Goal: Information Seeking & Learning: Find specific page/section

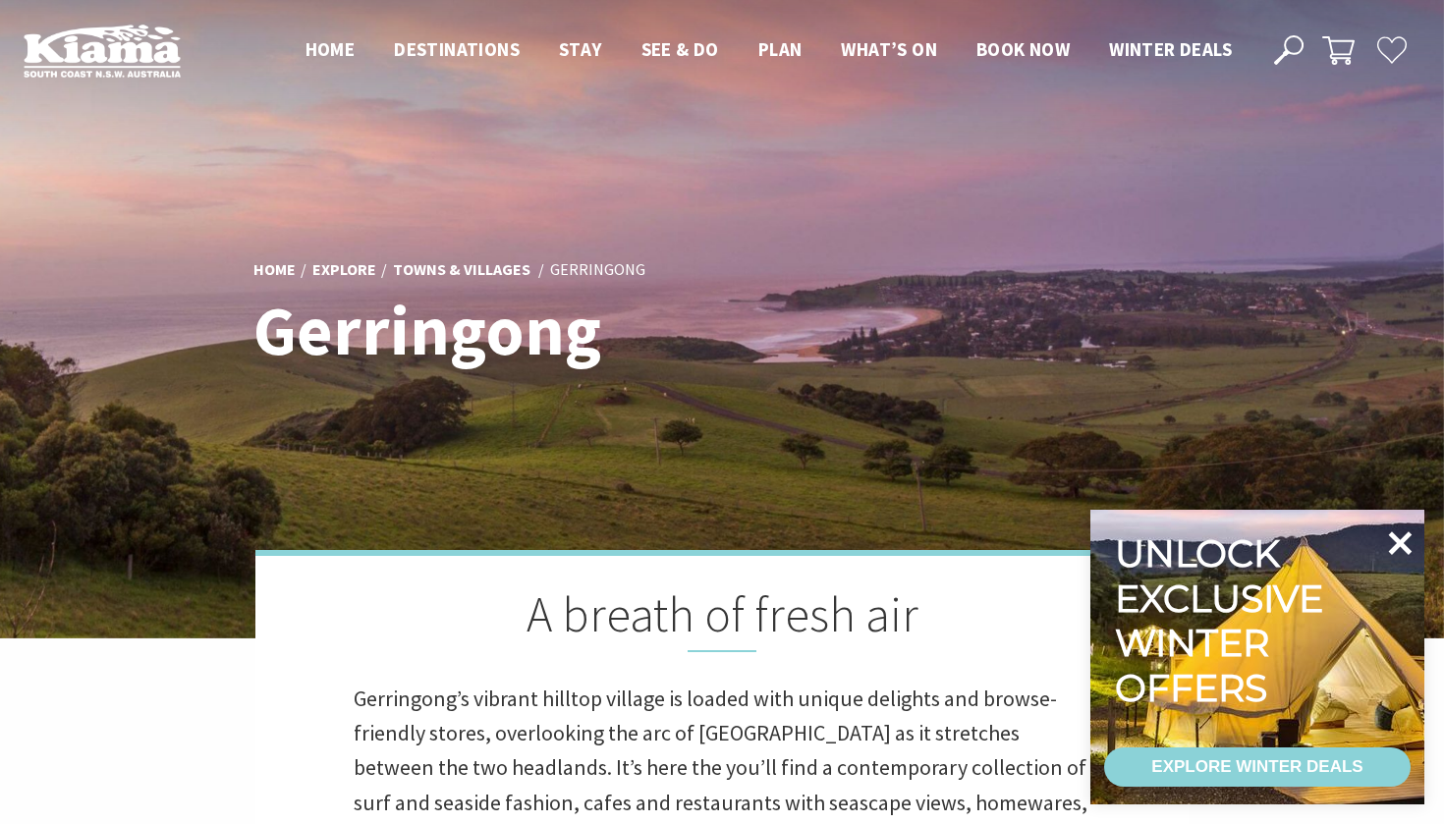
scroll to position [618, 1439]
click at [1396, 536] on icon at bounding box center [1401, 544] width 24 height 24
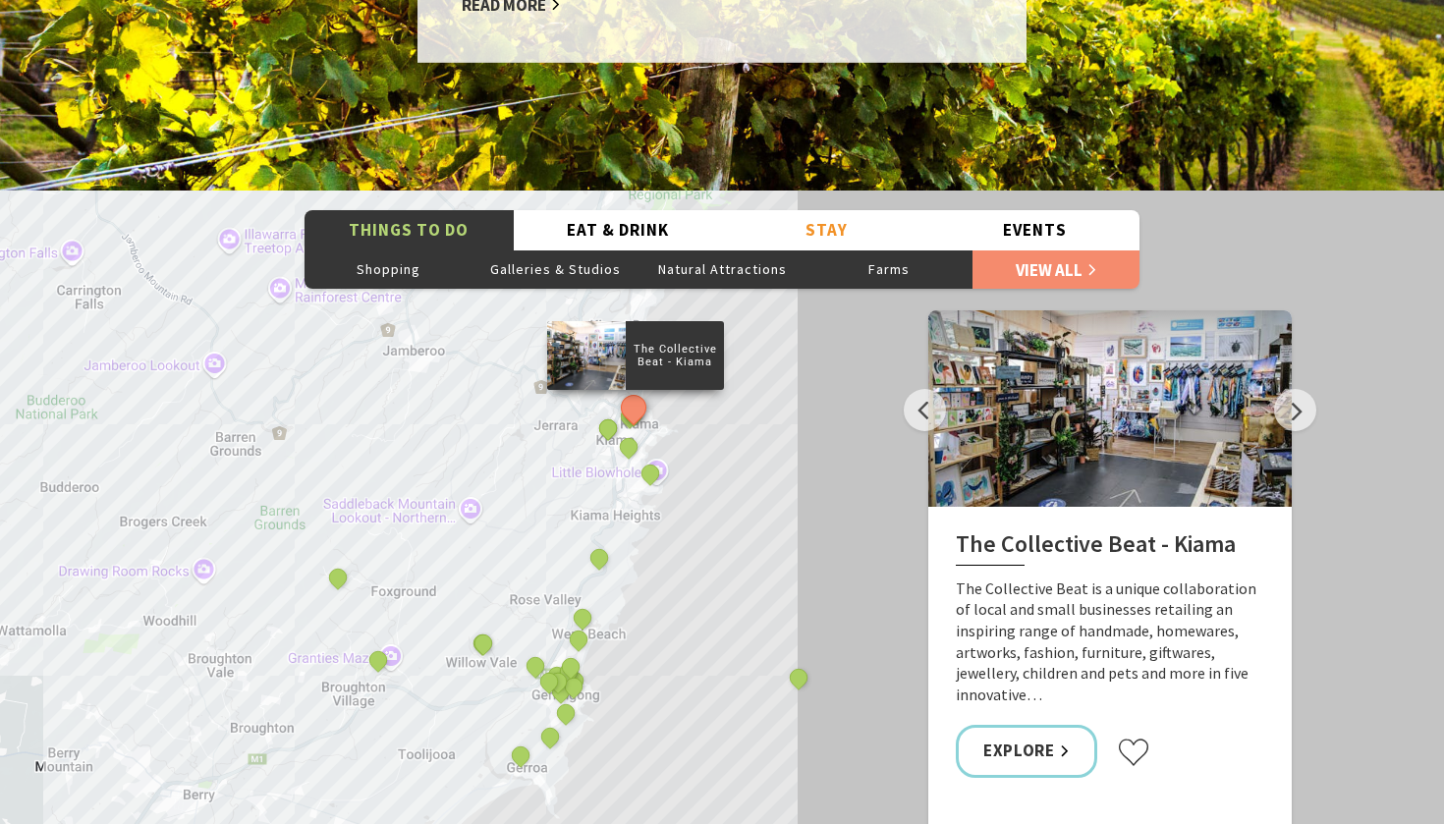
scroll to position [3208, 0]
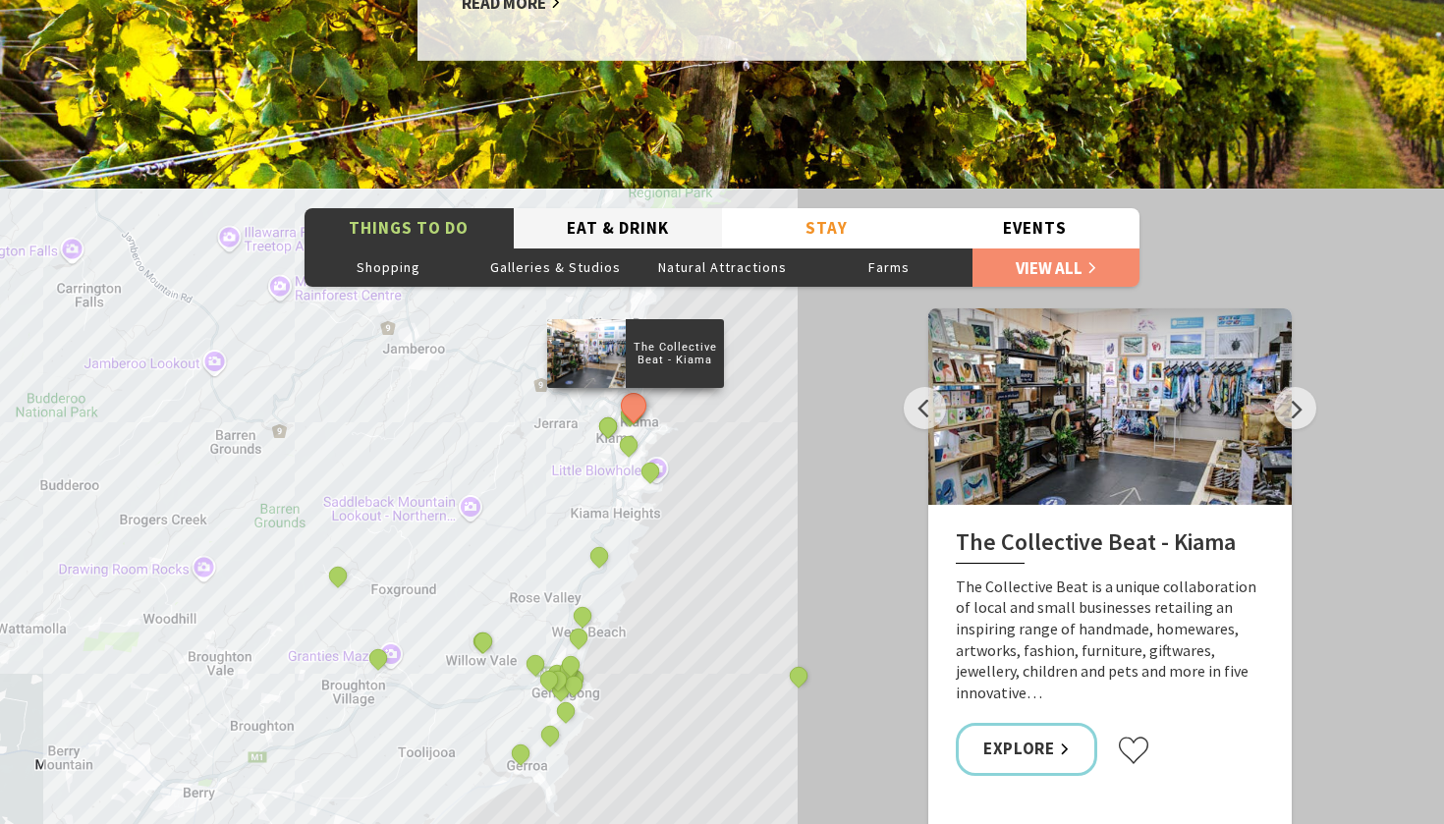
click at [651, 208] on button "Eat & Drink" at bounding box center [618, 228] width 209 height 40
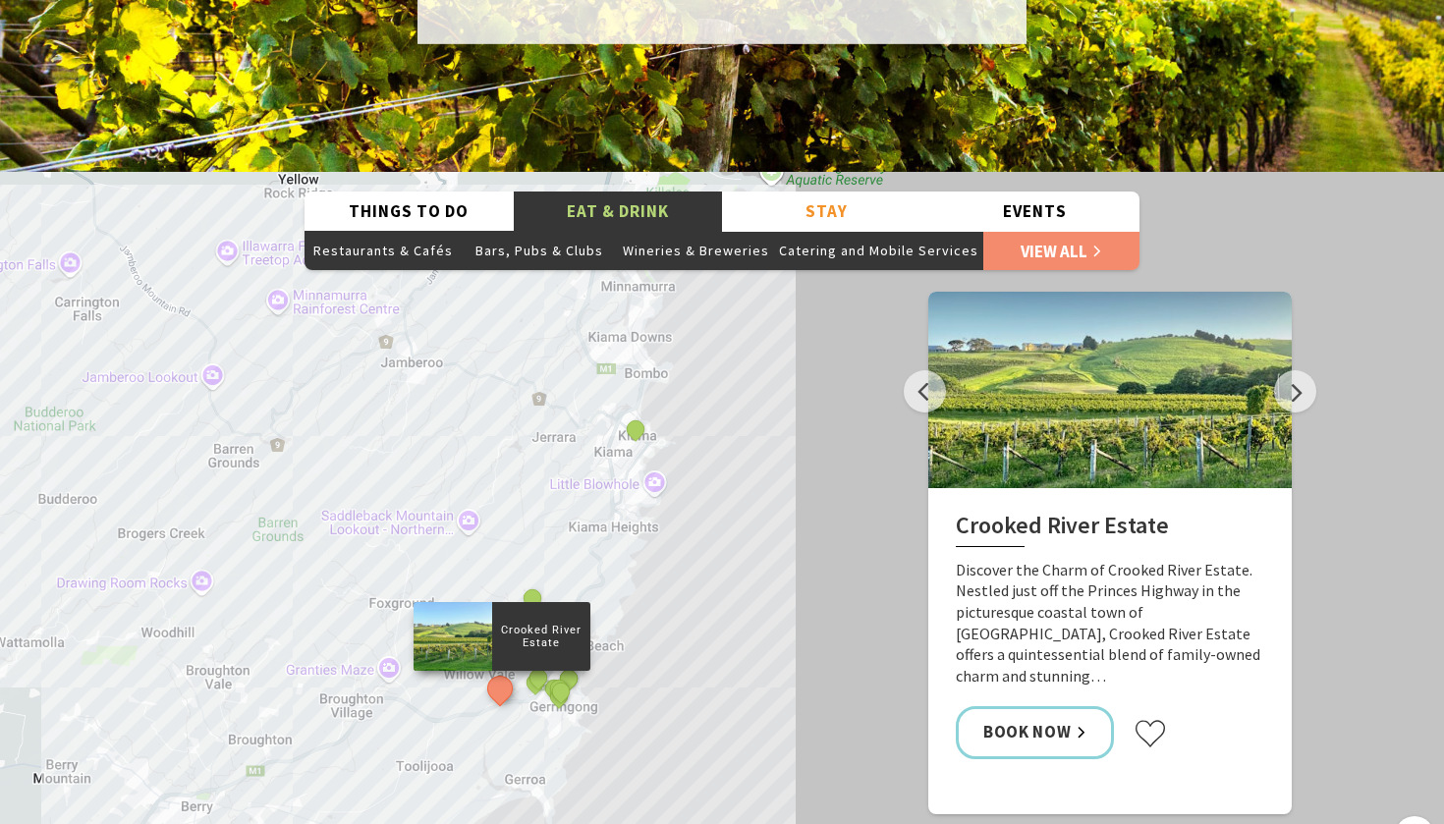
scroll to position [3224, 0]
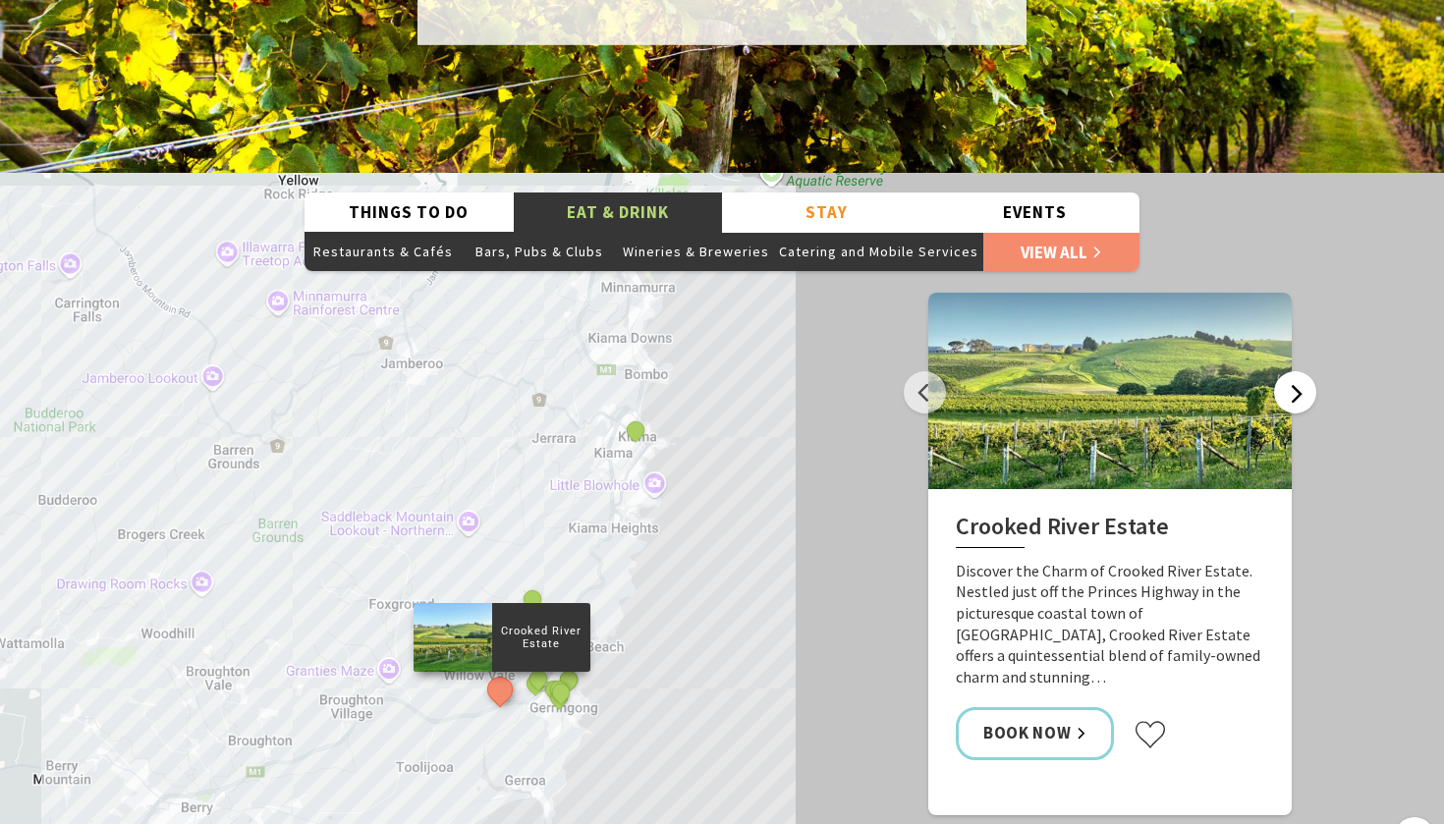
click at [1311, 371] on button "Next" at bounding box center [1295, 392] width 42 height 42
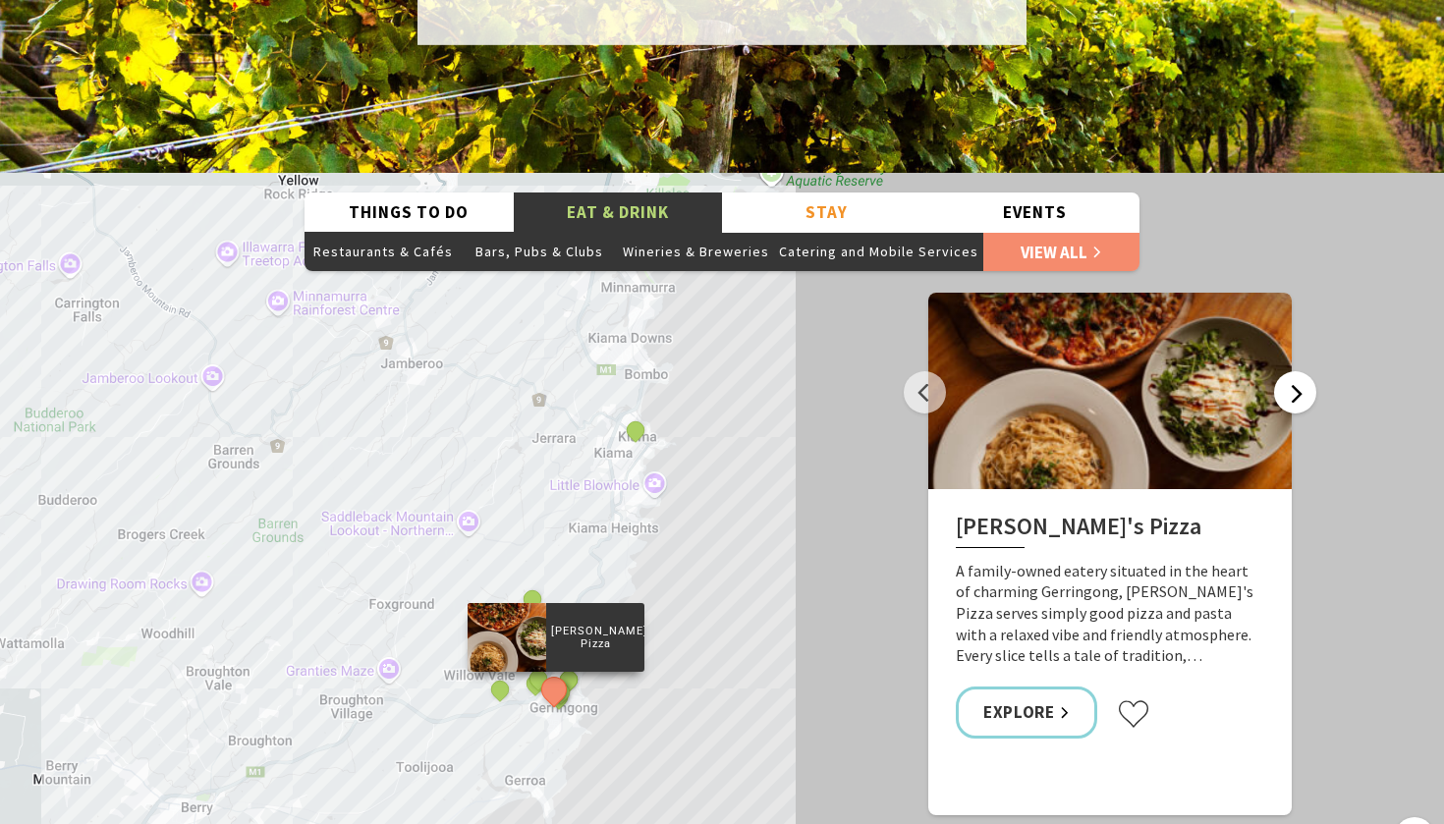
click at [1311, 371] on button "Next" at bounding box center [1295, 392] width 42 height 42
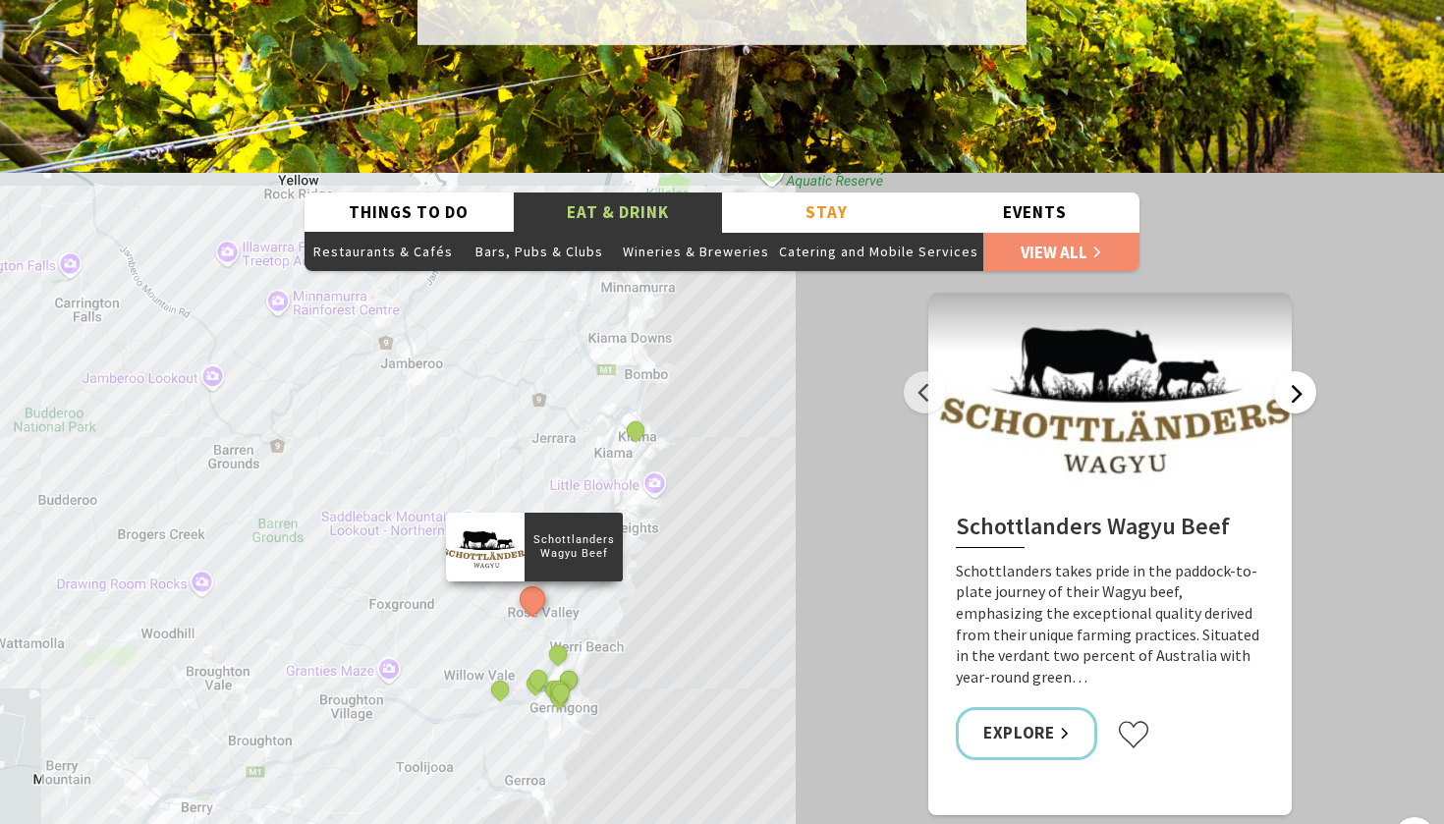
click at [1310, 371] on button "Next" at bounding box center [1295, 392] width 42 height 42
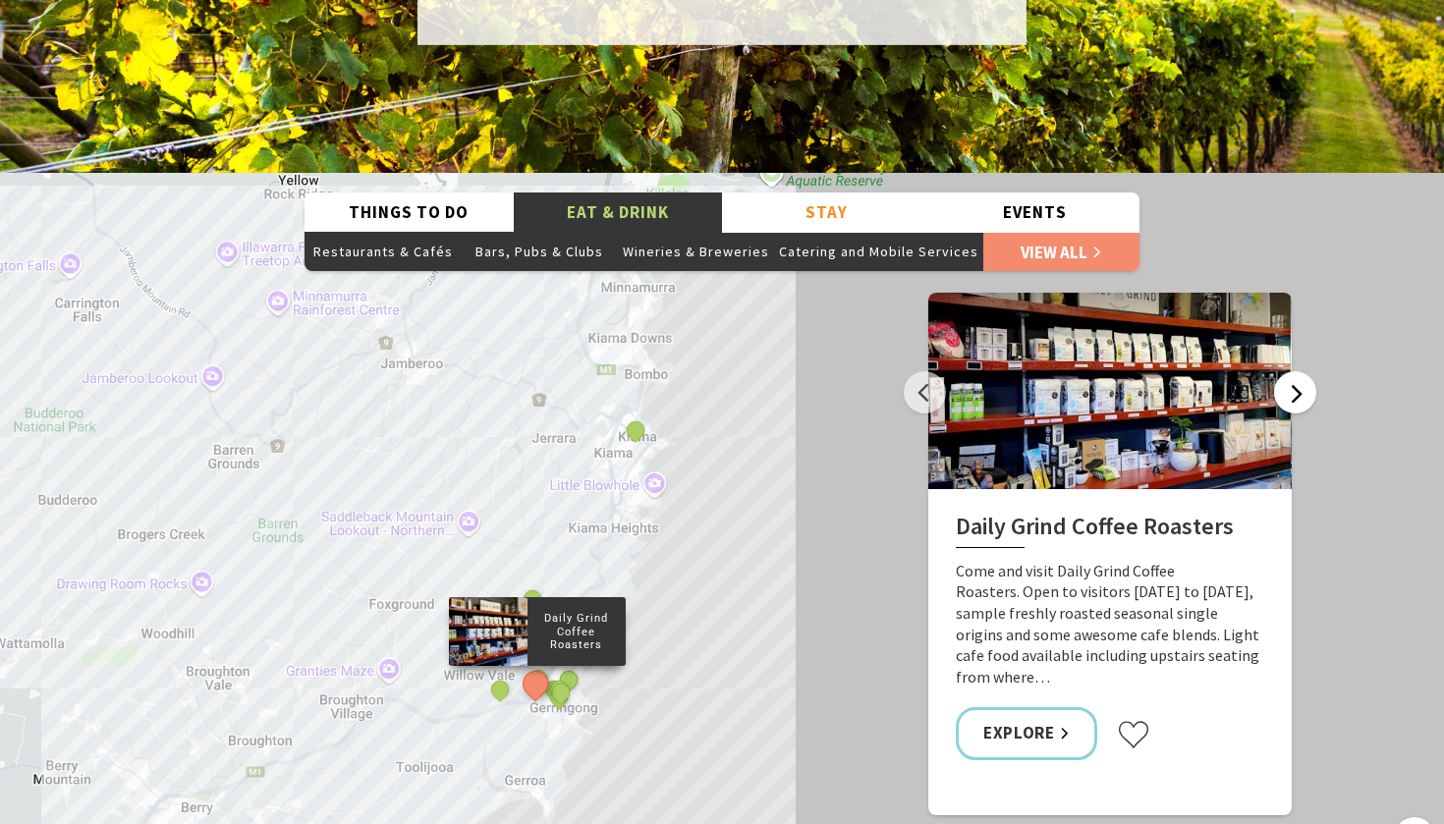
click at [1310, 371] on button "Next" at bounding box center [1295, 392] width 42 height 42
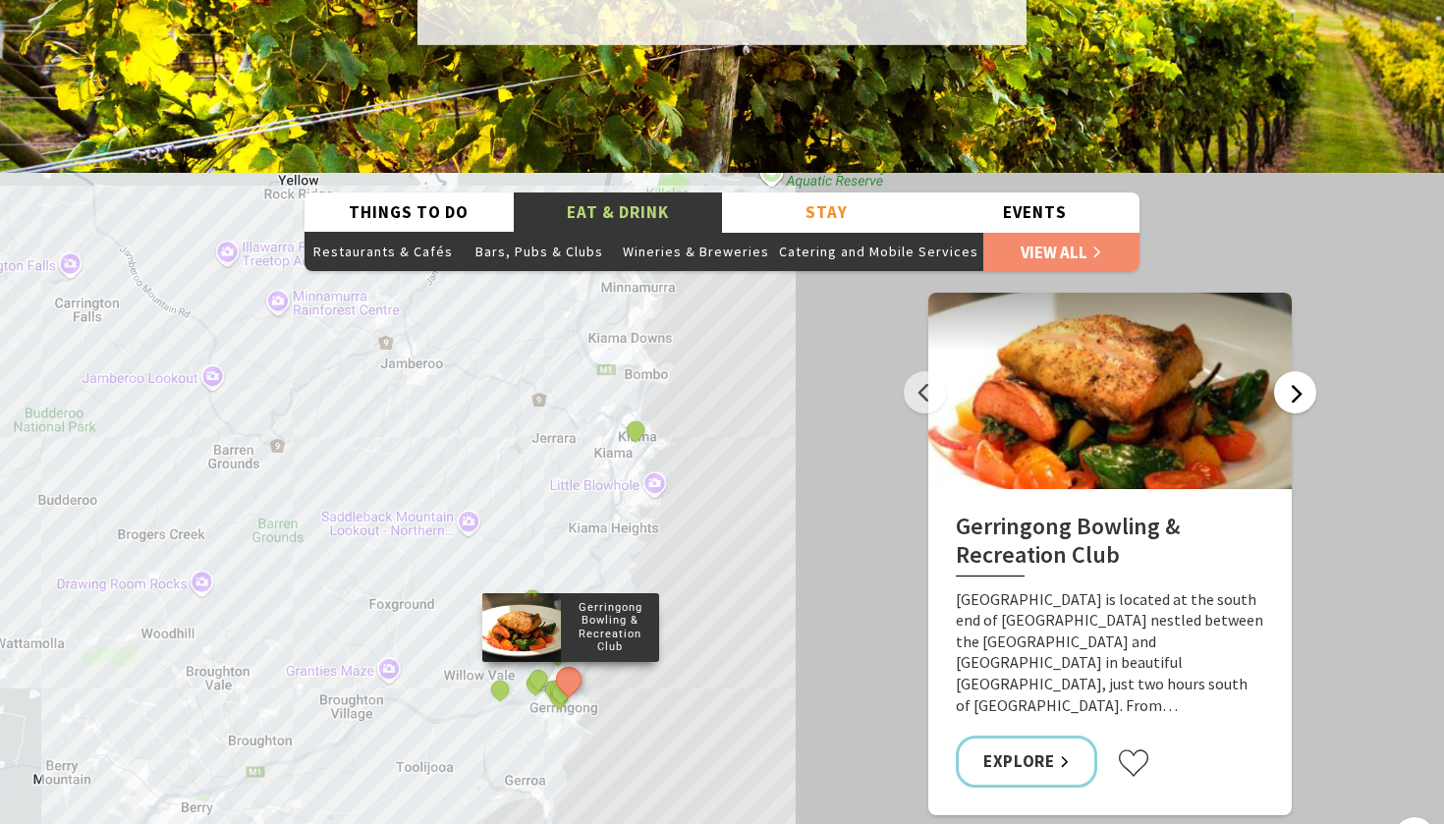
click at [1303, 371] on button "Next" at bounding box center [1295, 392] width 42 height 42
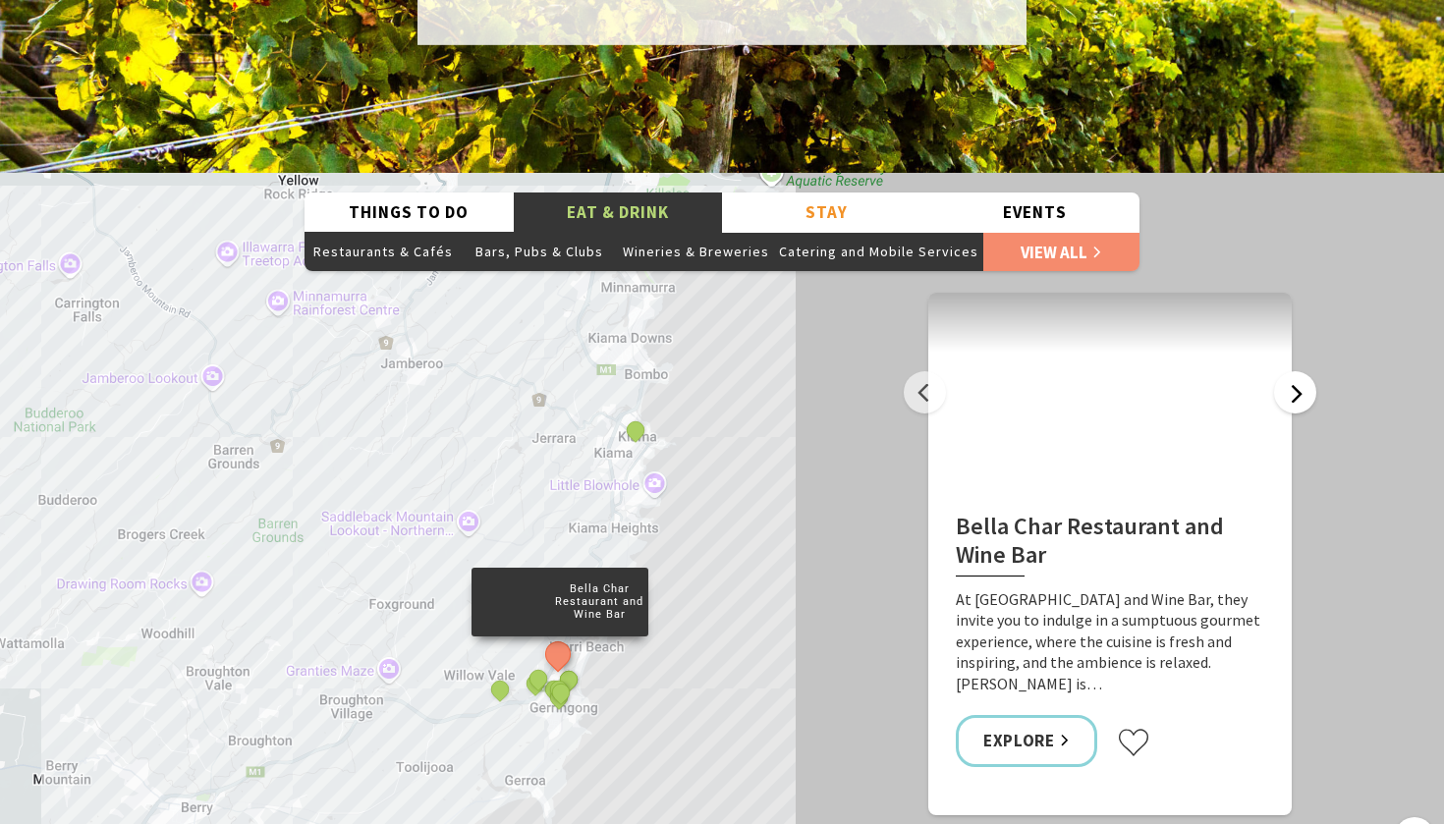
click at [1303, 371] on button "Next" at bounding box center [1295, 392] width 42 height 42
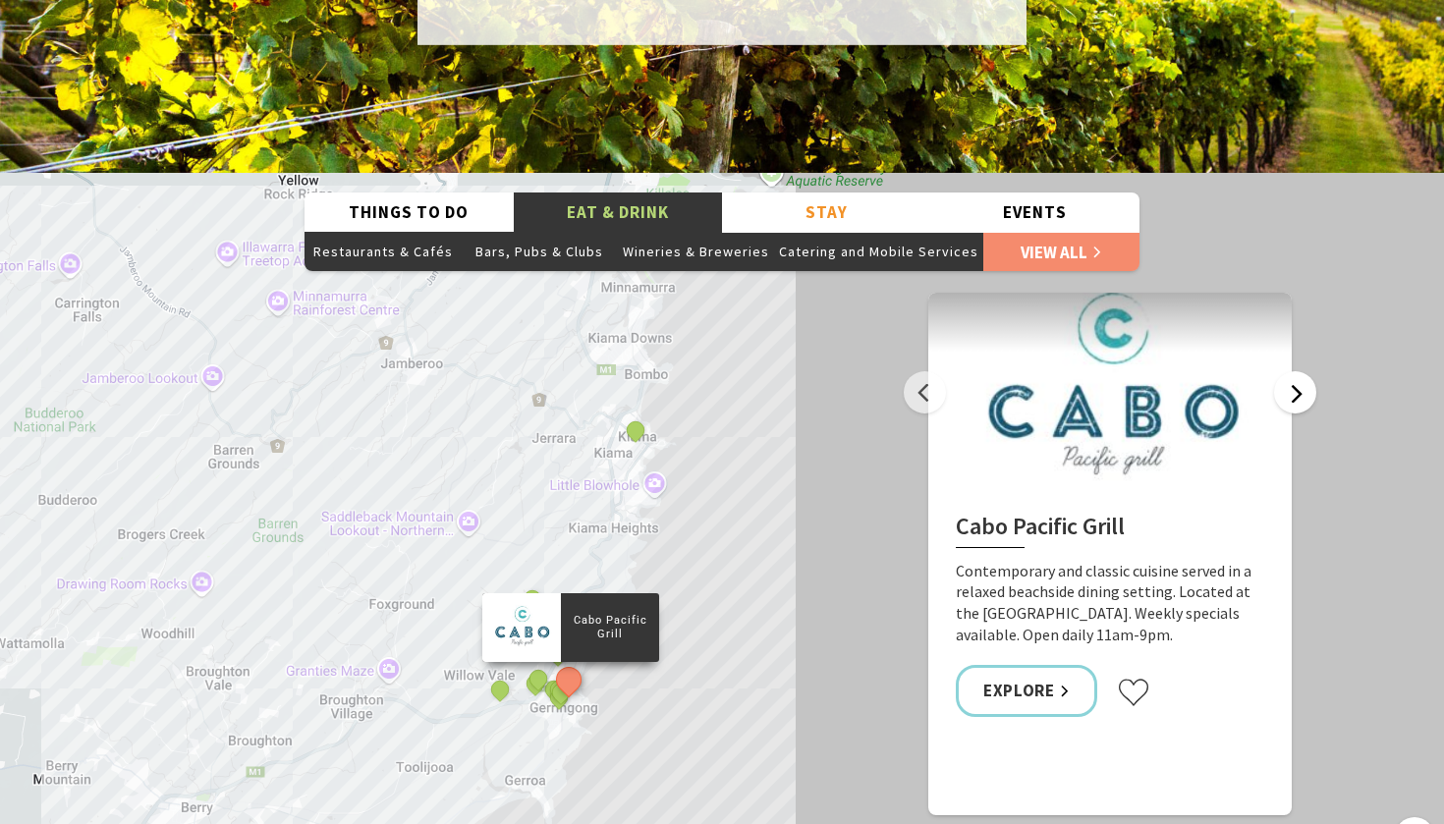
click at [1303, 371] on button "Next" at bounding box center [1295, 392] width 42 height 42
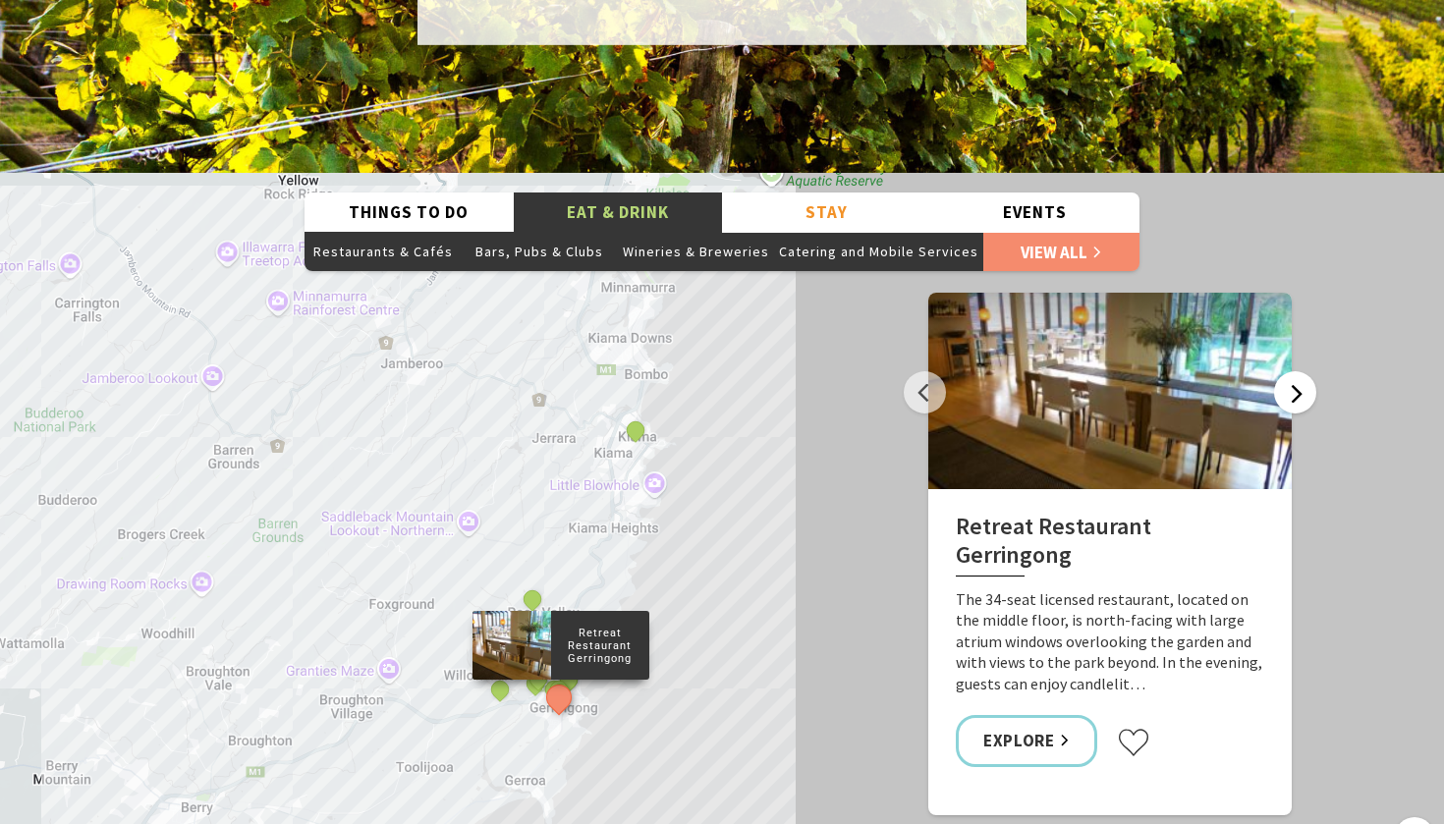
click at [1303, 371] on button "Next" at bounding box center [1295, 392] width 42 height 42
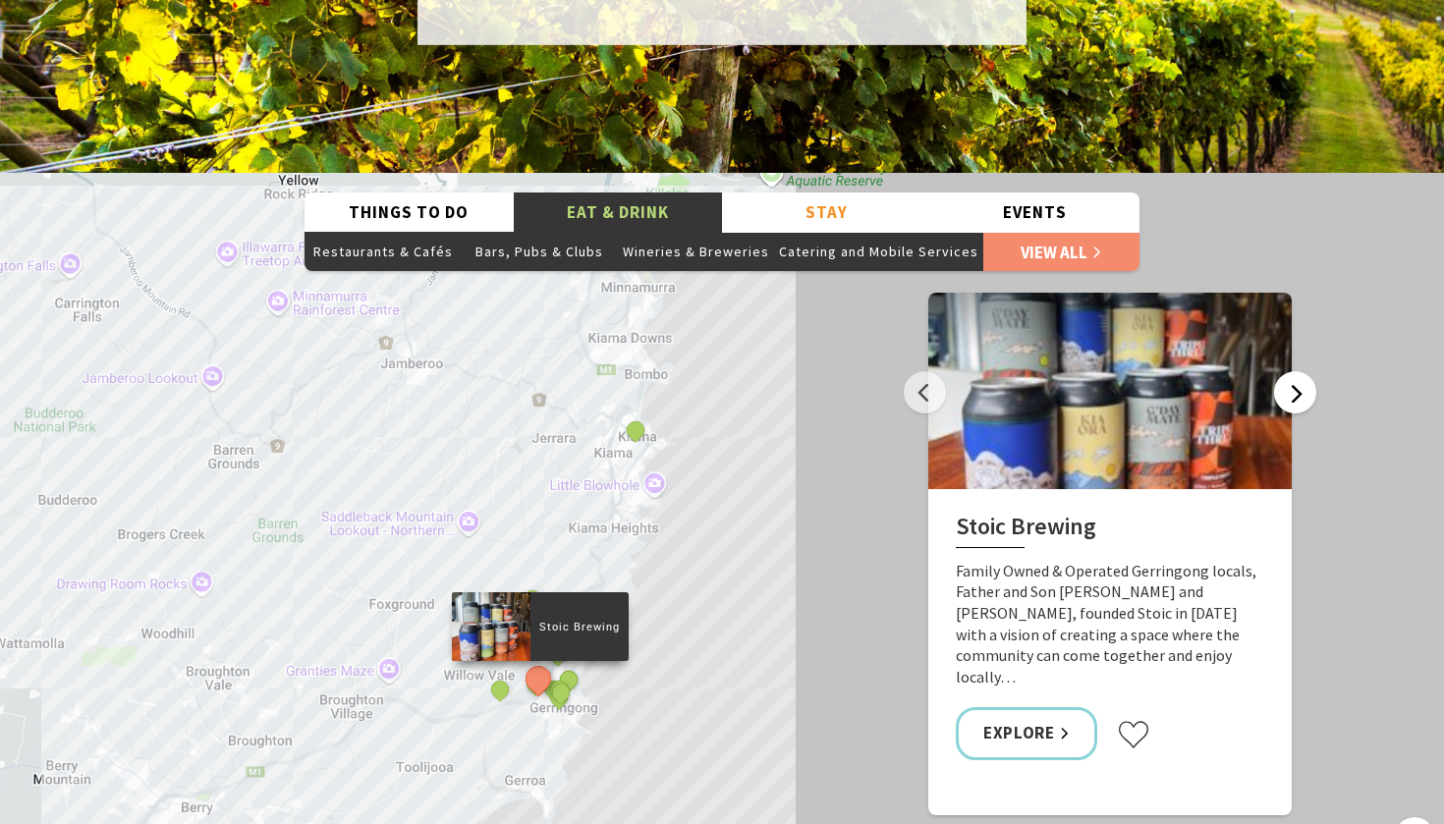
click at [1303, 371] on button "Next" at bounding box center [1295, 392] width 42 height 42
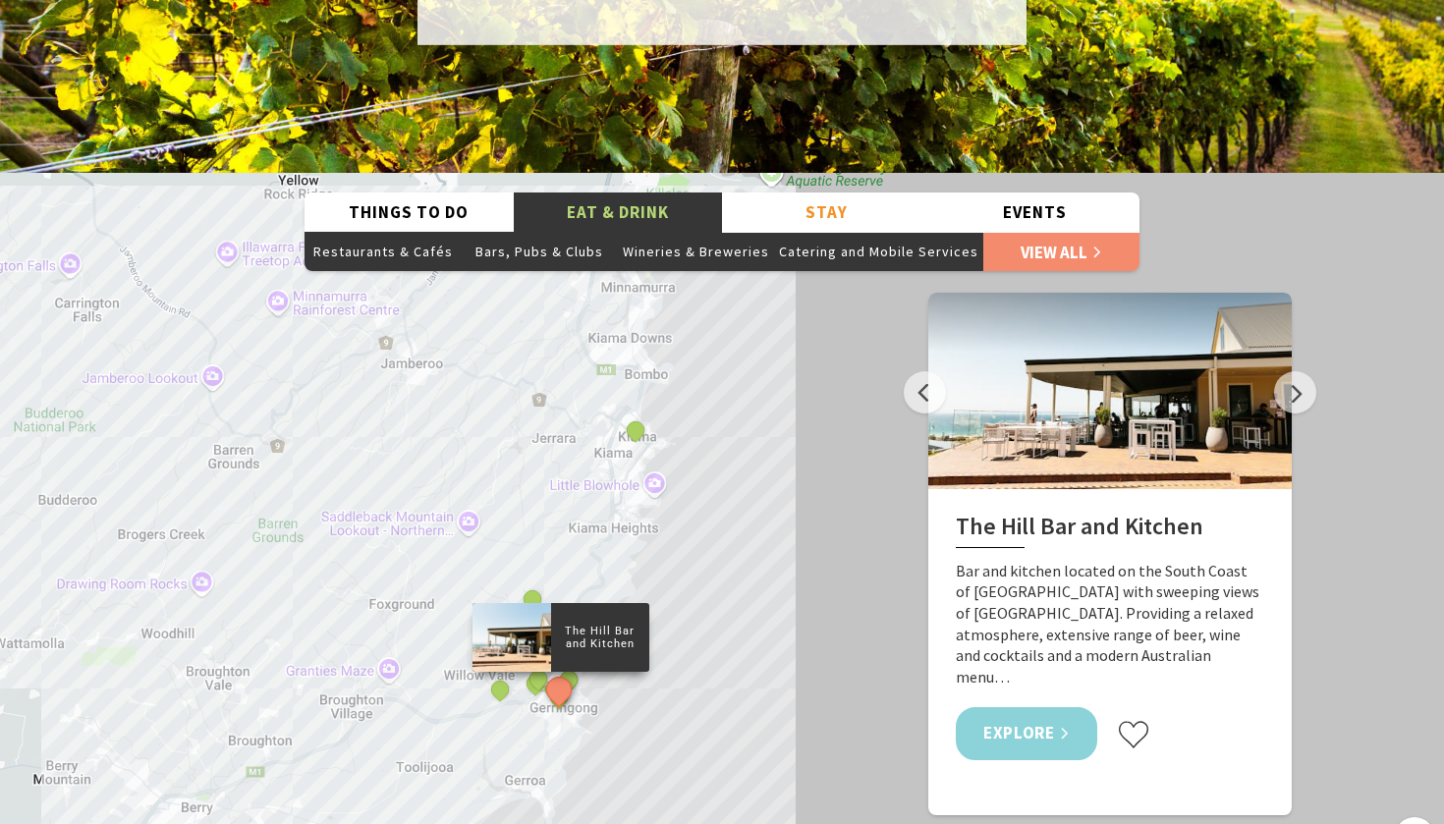
click at [1053, 707] on link "Explore" at bounding box center [1026, 733] width 141 height 52
click at [1300, 371] on button "Next" at bounding box center [1295, 392] width 42 height 42
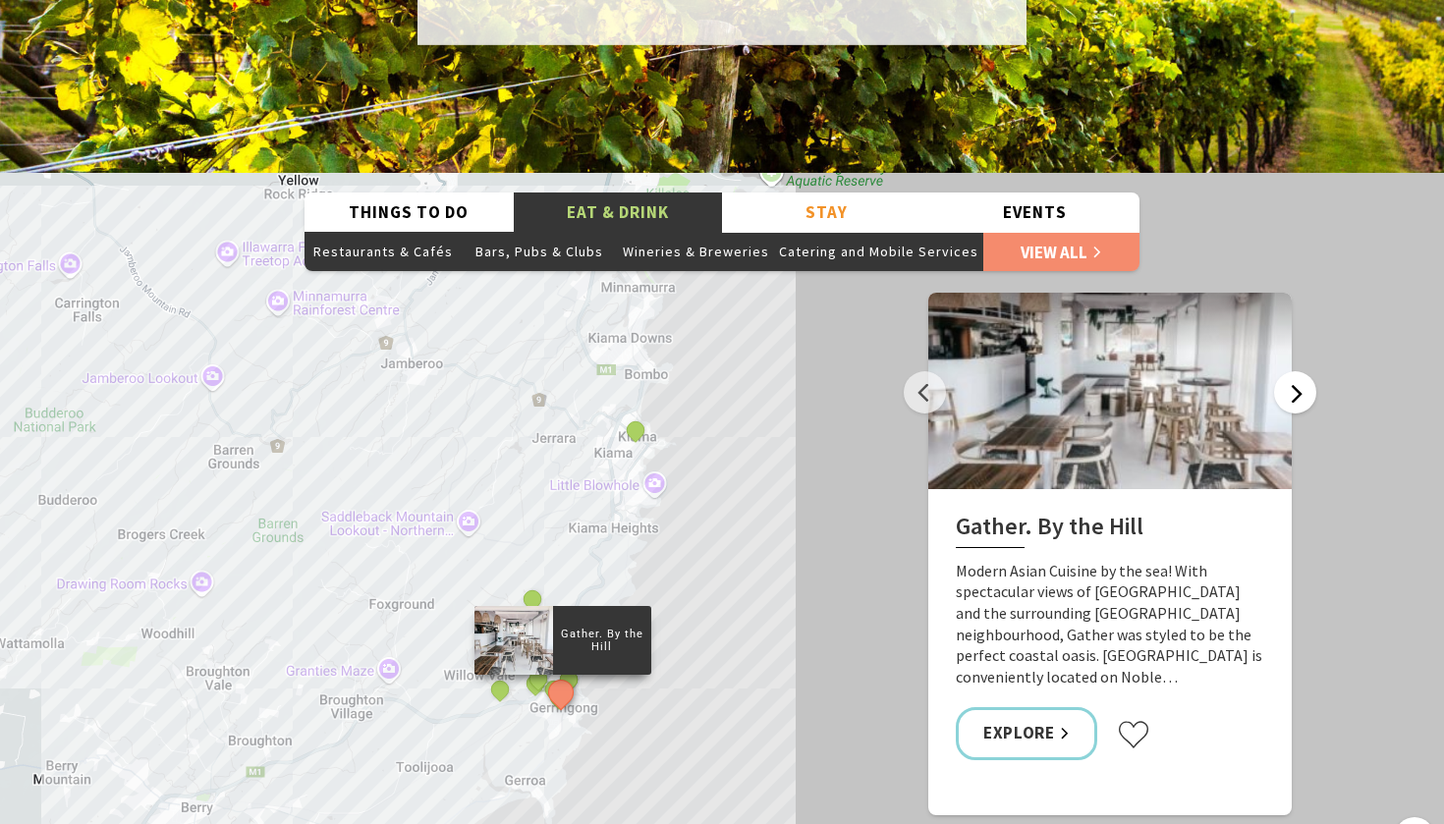
click at [1299, 371] on button "Next" at bounding box center [1295, 392] width 42 height 42
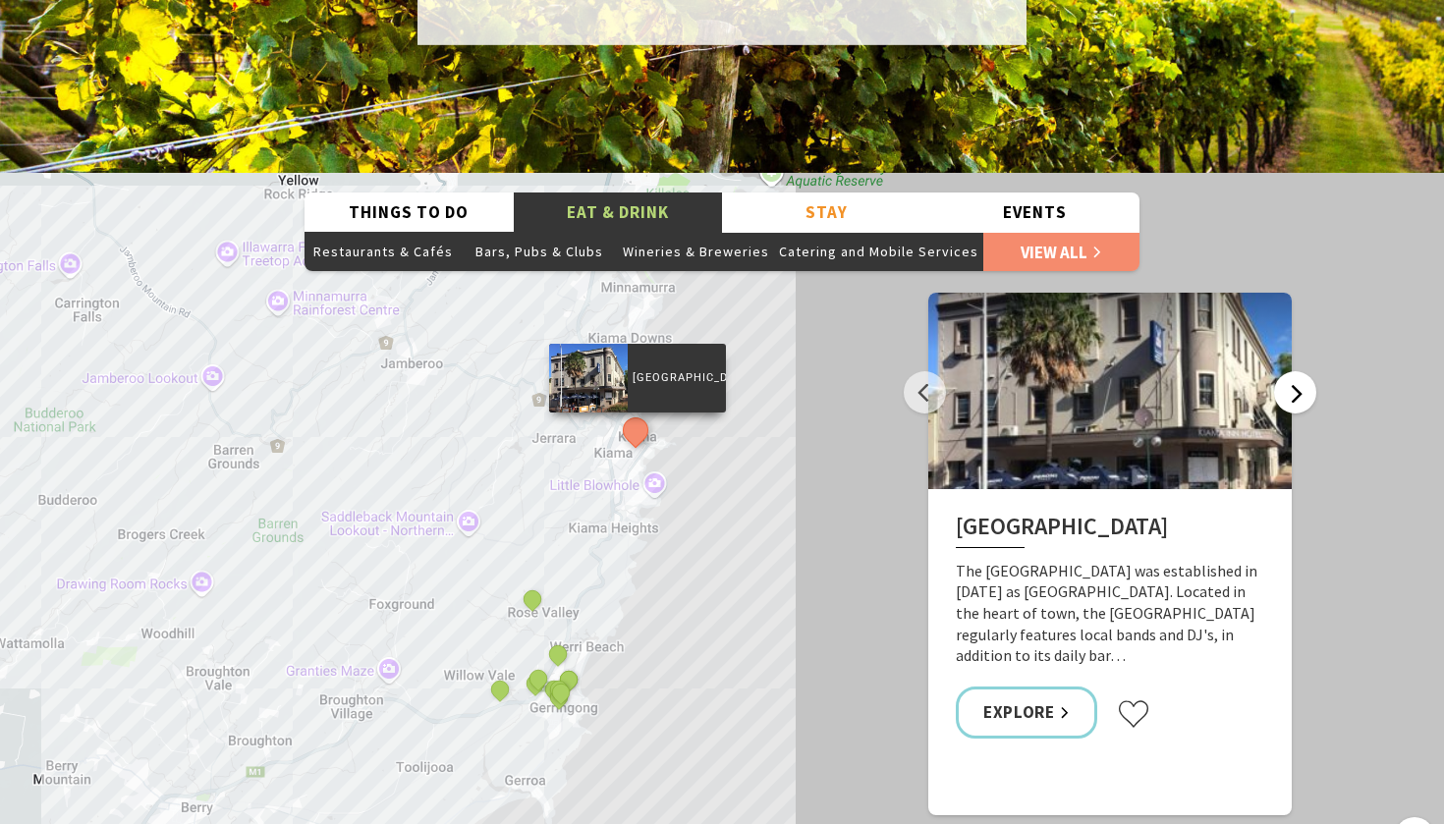
click at [1299, 371] on button "Next" at bounding box center [1295, 392] width 42 height 42
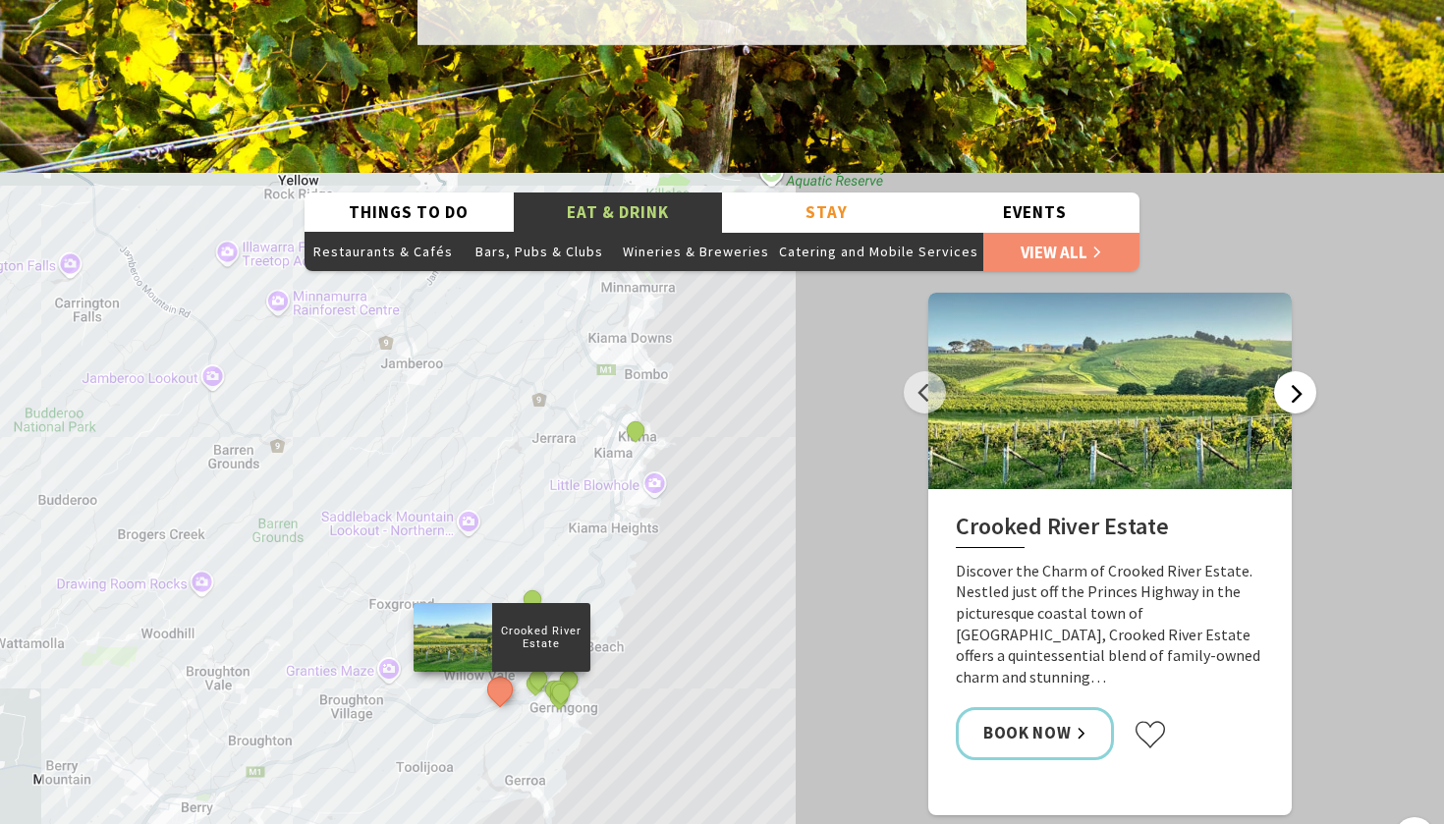
click at [1299, 371] on button "Next" at bounding box center [1295, 392] width 42 height 42
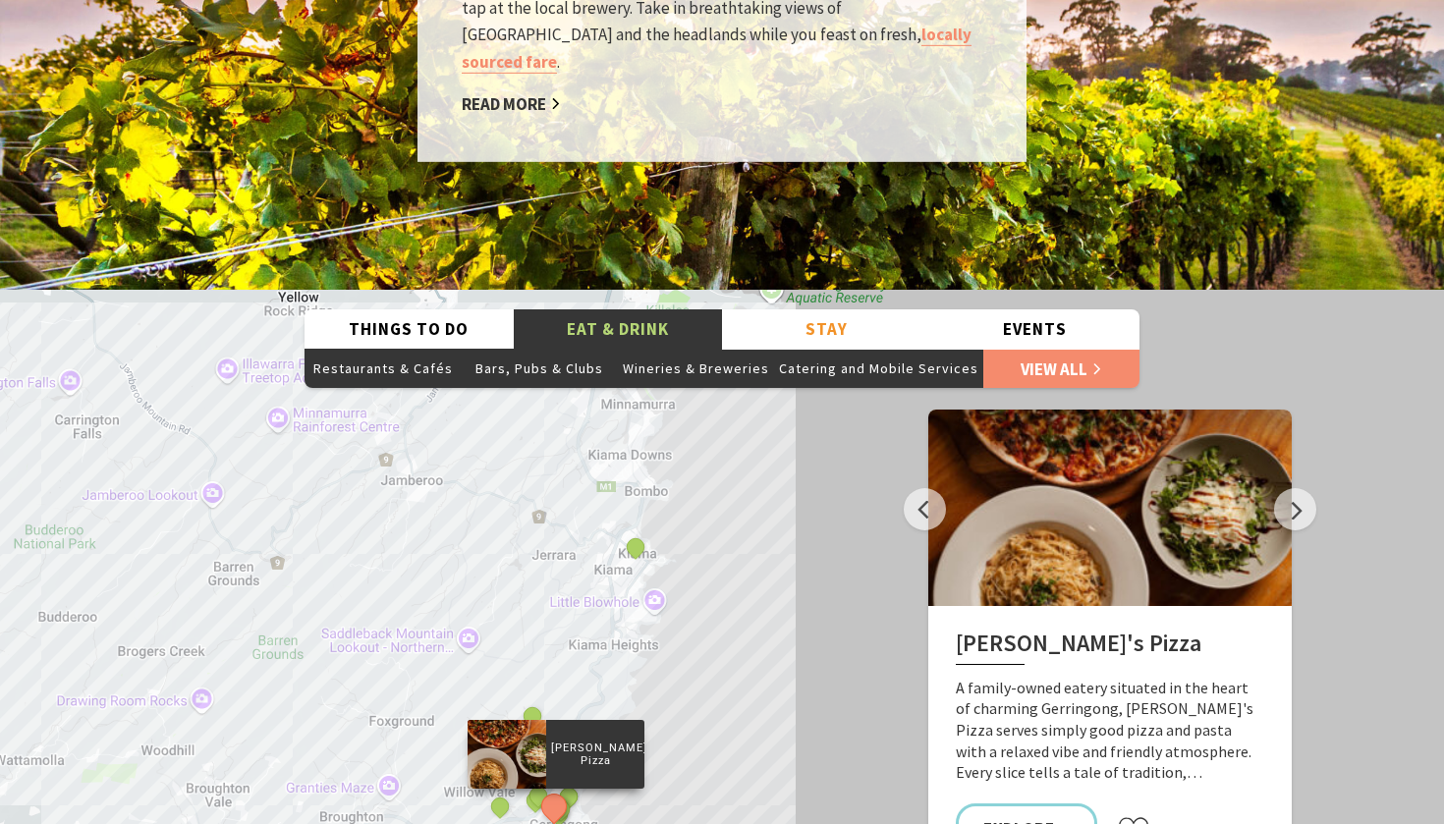
scroll to position [2979, 0]
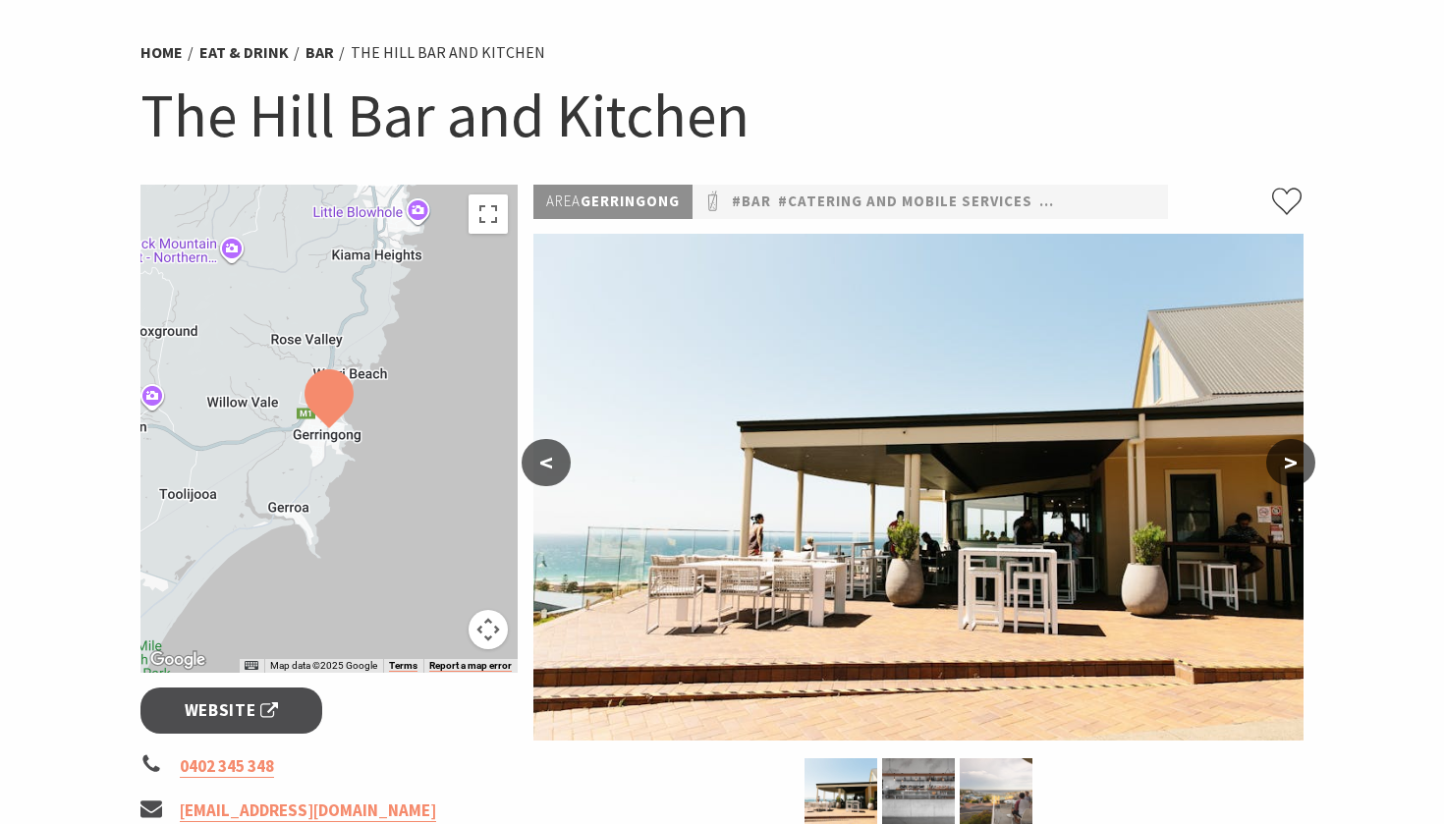
scroll to position [132, 0]
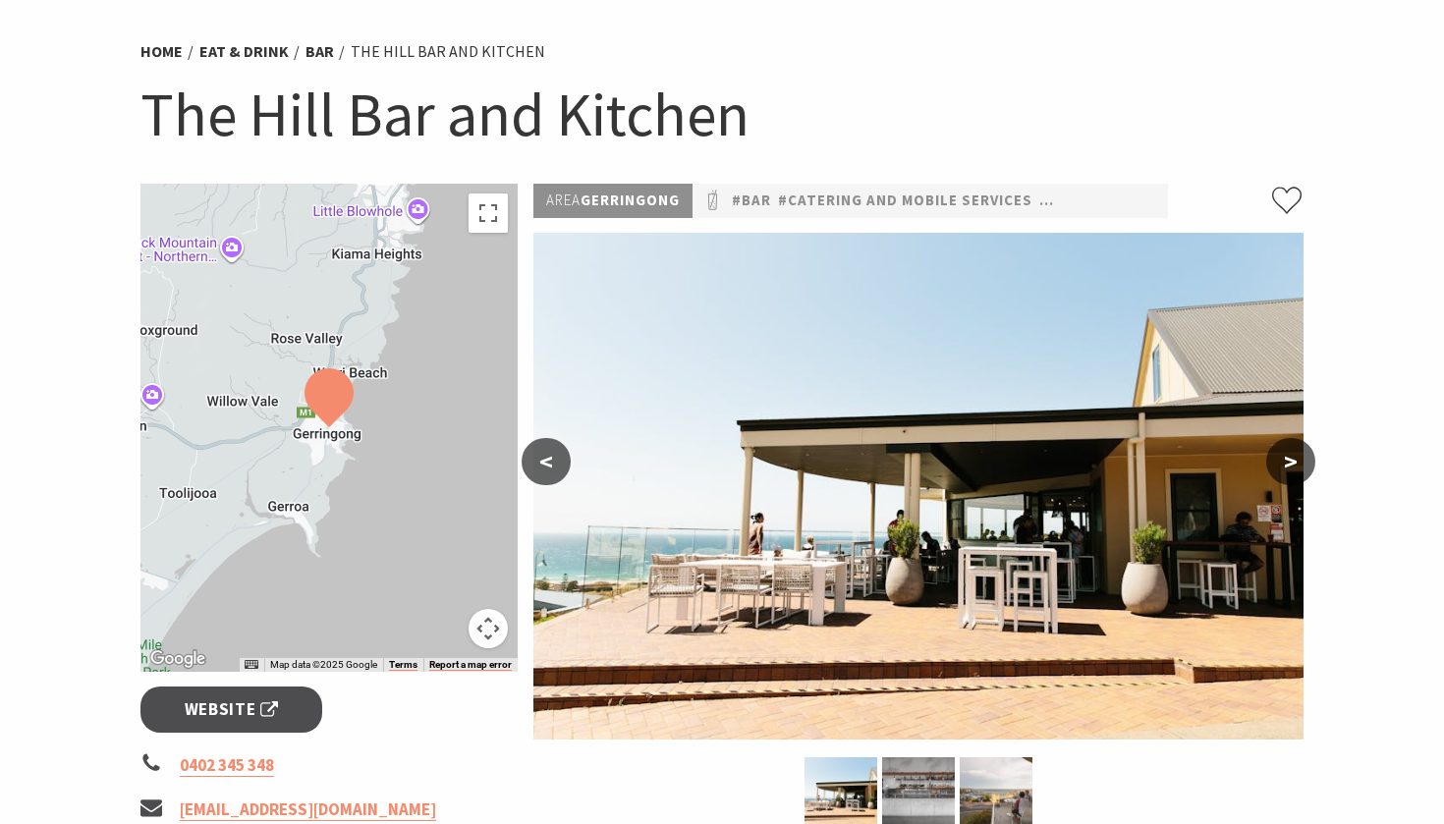
click at [1279, 466] on button ">" at bounding box center [1291, 461] width 49 height 47
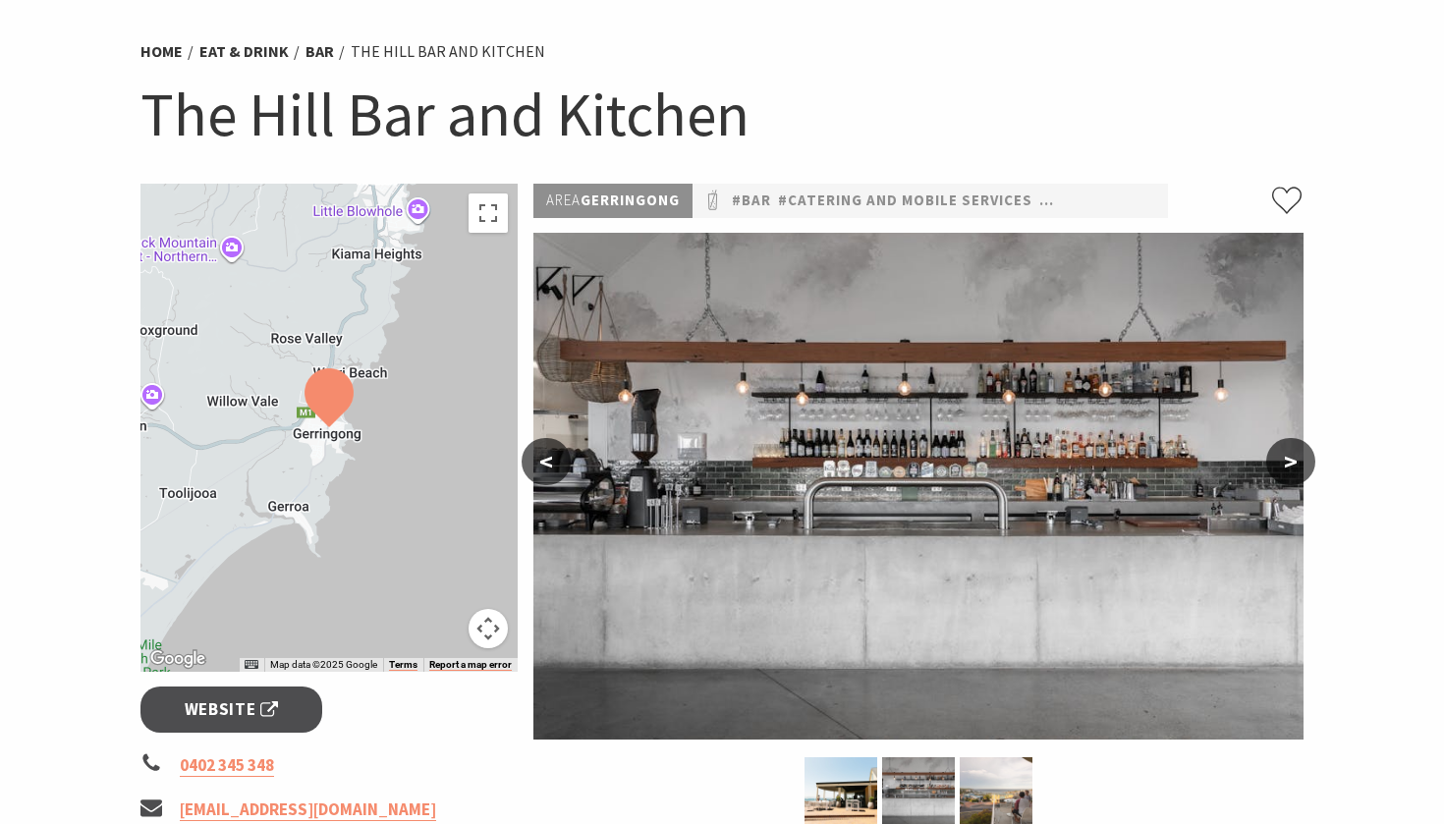
click at [1279, 466] on button ">" at bounding box center [1291, 461] width 49 height 47
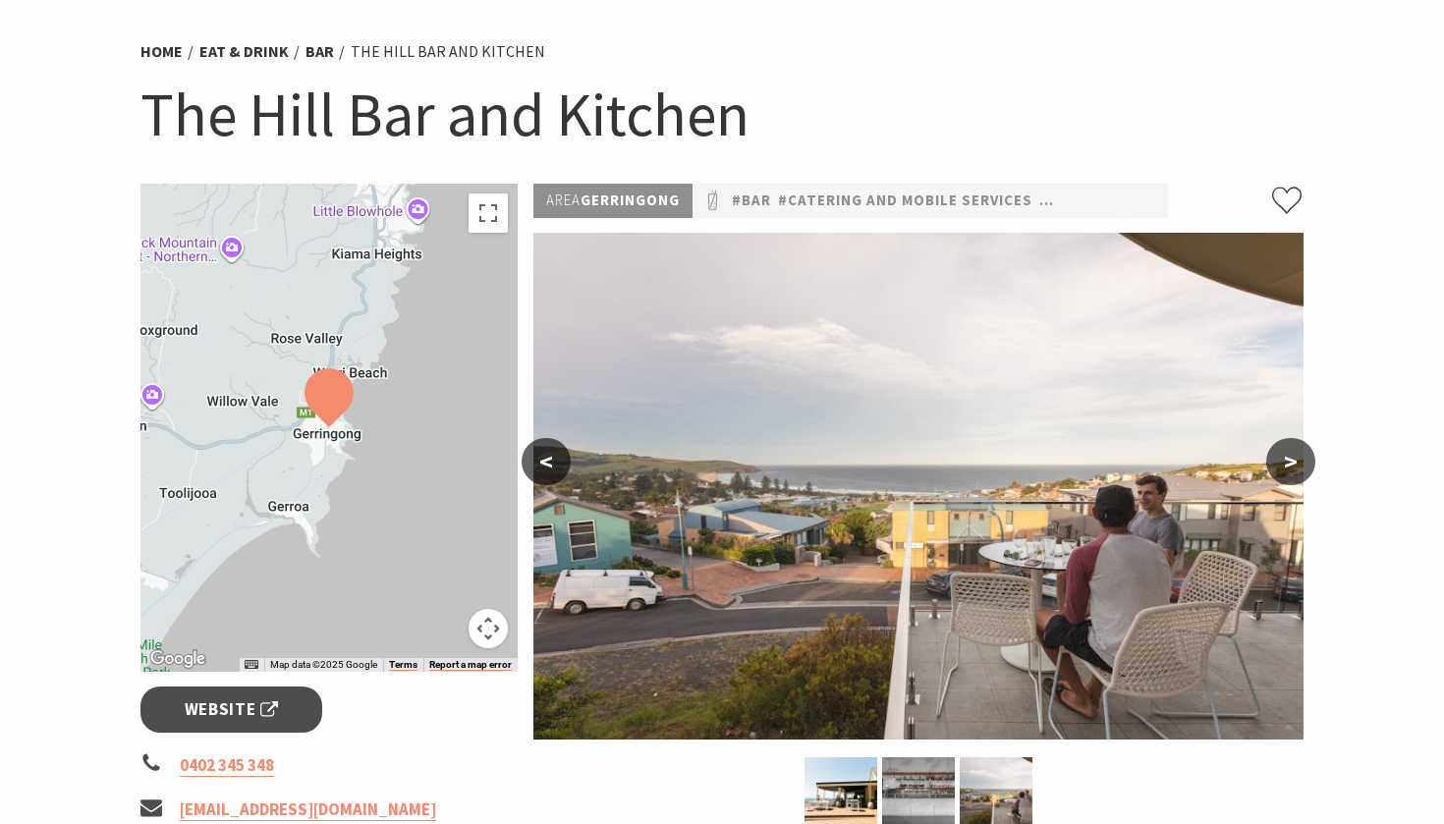
click at [1279, 466] on button ">" at bounding box center [1291, 461] width 49 height 47
click at [1289, 465] on button ">" at bounding box center [1291, 461] width 49 height 47
click at [541, 466] on button "<" at bounding box center [546, 461] width 49 height 47
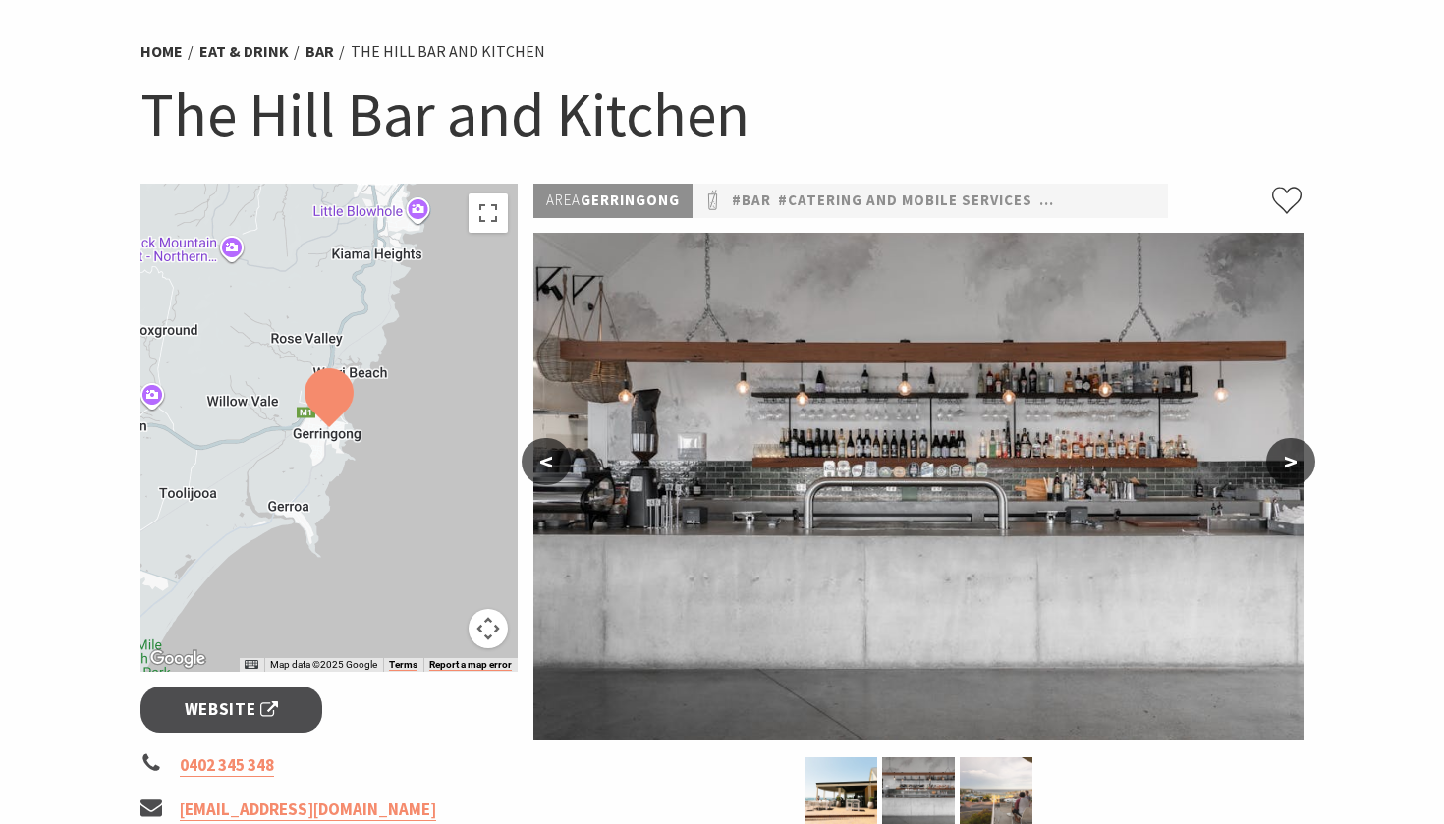
click at [541, 466] on button "<" at bounding box center [546, 461] width 49 height 47
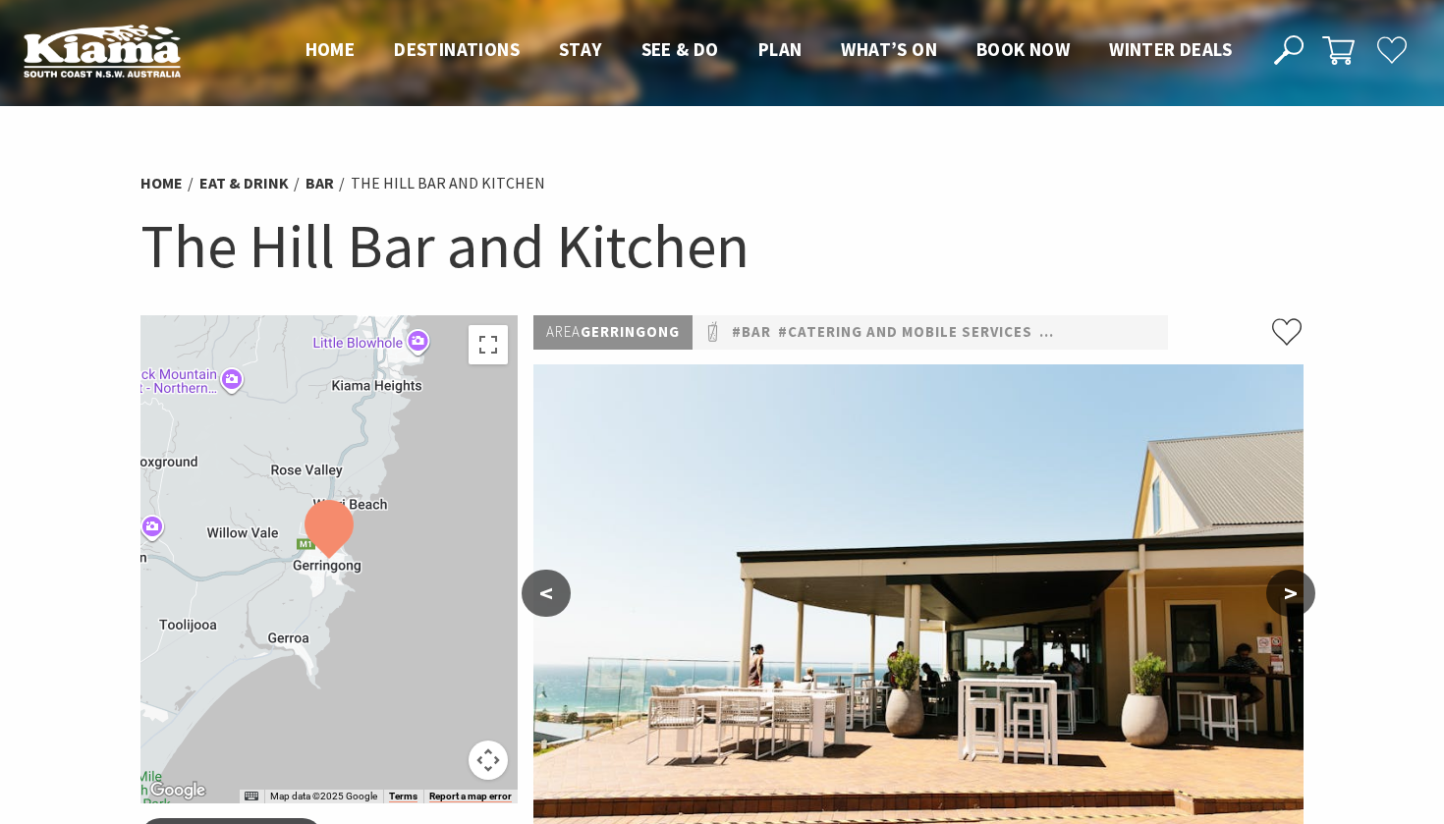
scroll to position [0, 0]
